Goal: Navigation & Orientation: Find specific page/section

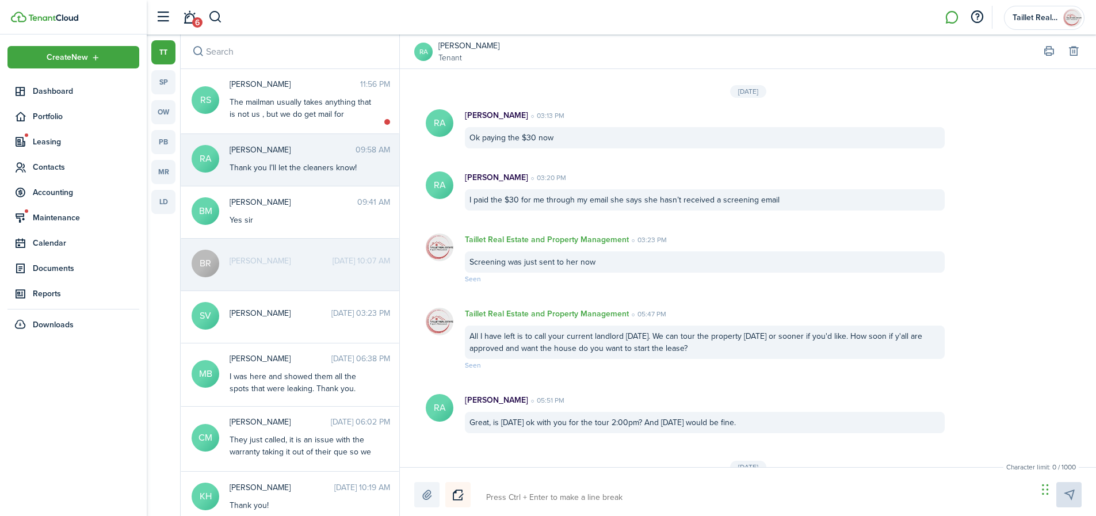
scroll to position [1293, 0]
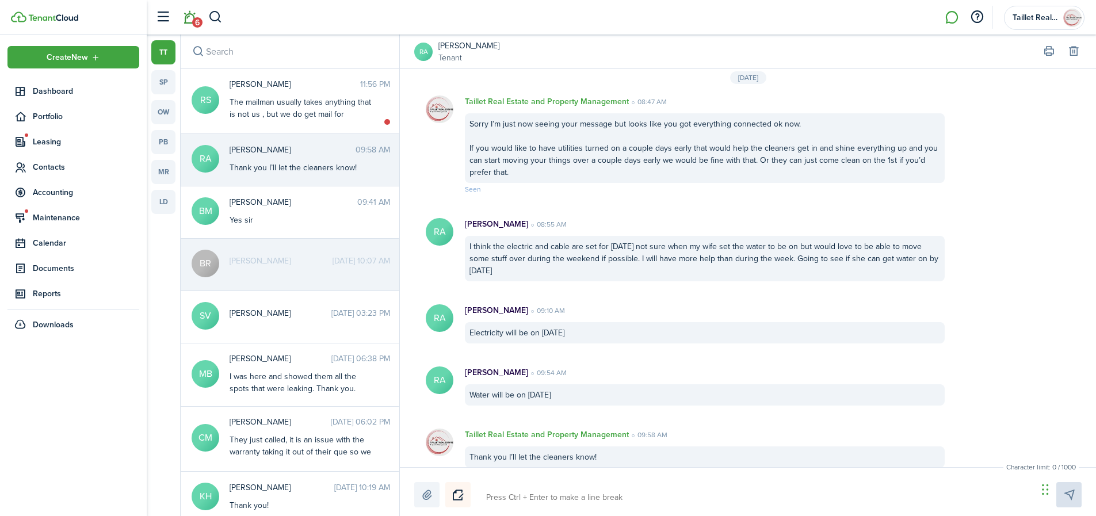
click at [193, 25] on span "6" at bounding box center [197, 22] width 10 height 10
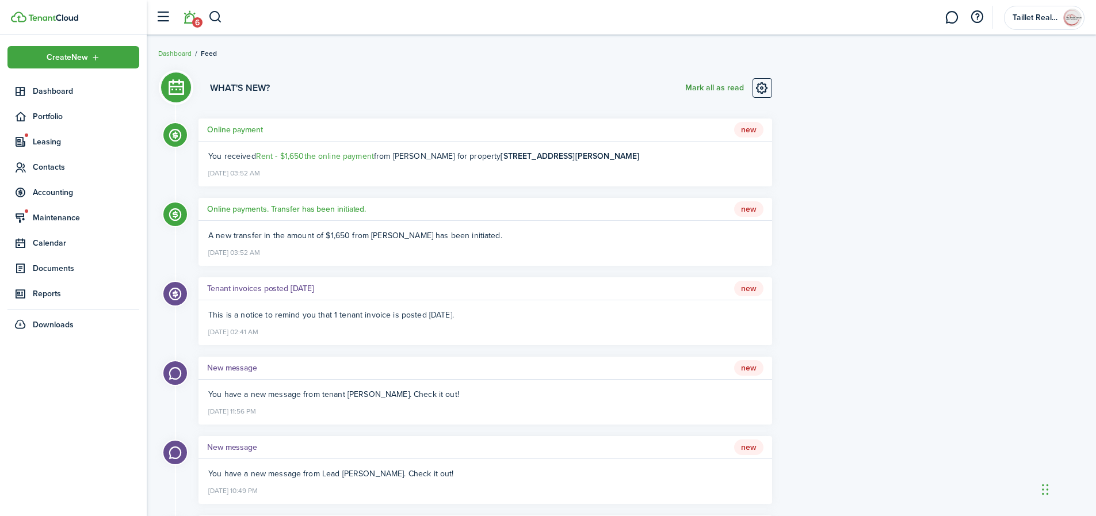
click at [708, 86] on button "Mark all as read" at bounding box center [714, 88] width 59 height 20
click at [58, 190] on span "Accounting" at bounding box center [86, 192] width 106 height 12
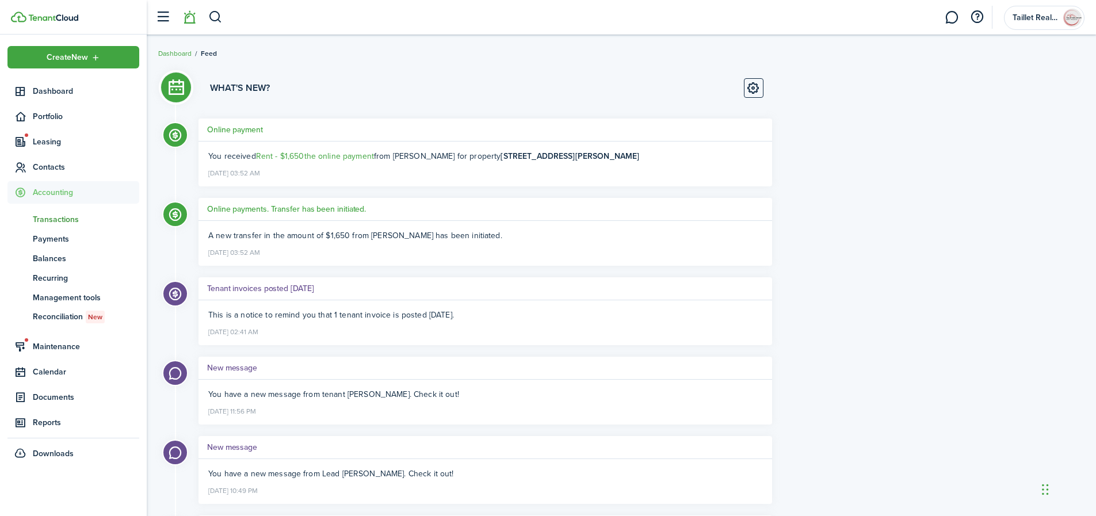
click at [58, 221] on span "Transactions" at bounding box center [86, 219] width 106 height 12
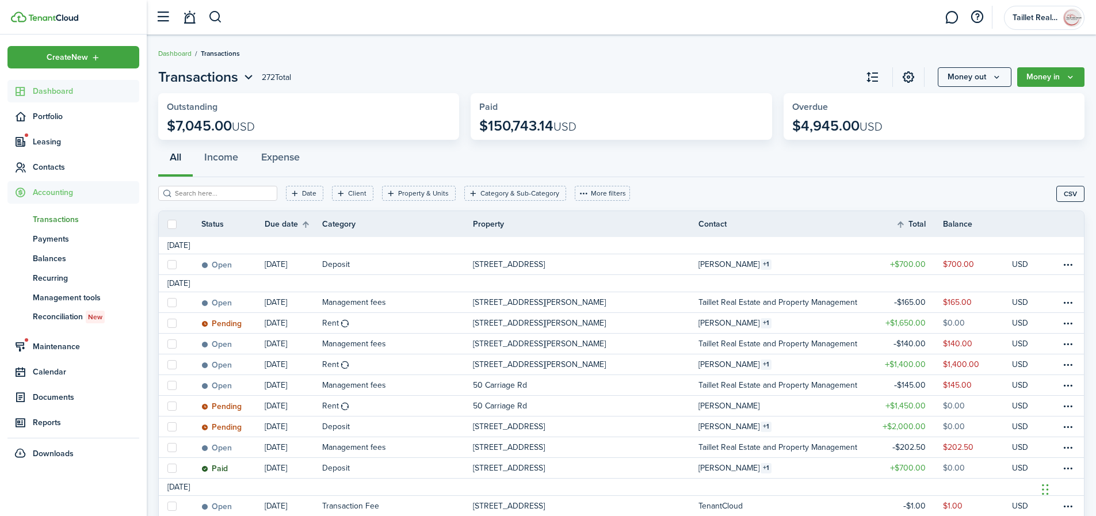
click at [56, 90] on span "Dashboard" at bounding box center [86, 91] width 106 height 12
